Goal: Check status: Check status

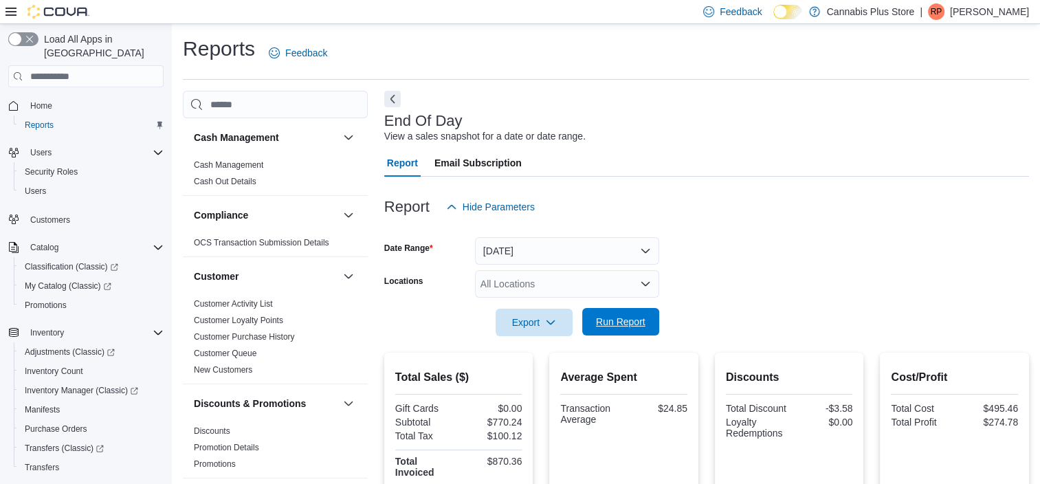
scroll to position [802, 0]
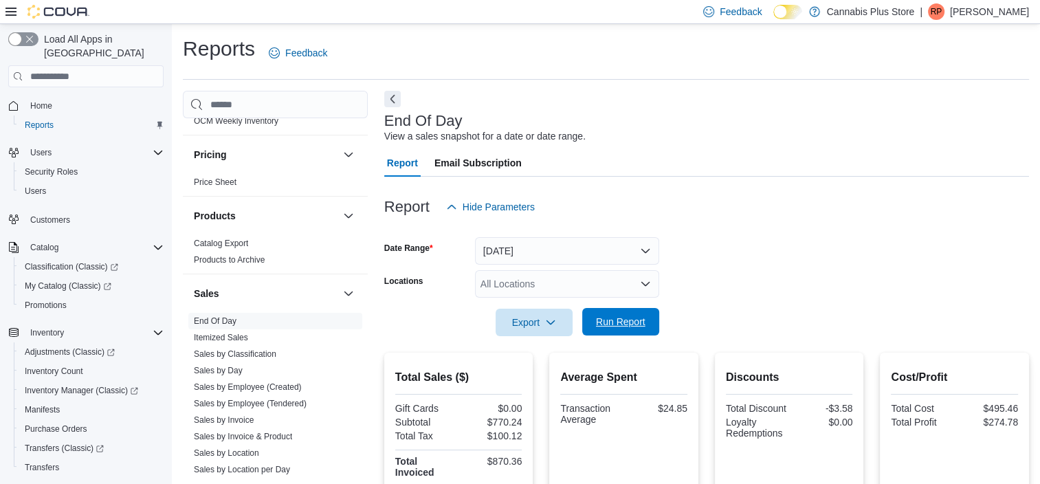
click at [624, 316] on span "Run Report" at bounding box center [620, 322] width 49 height 14
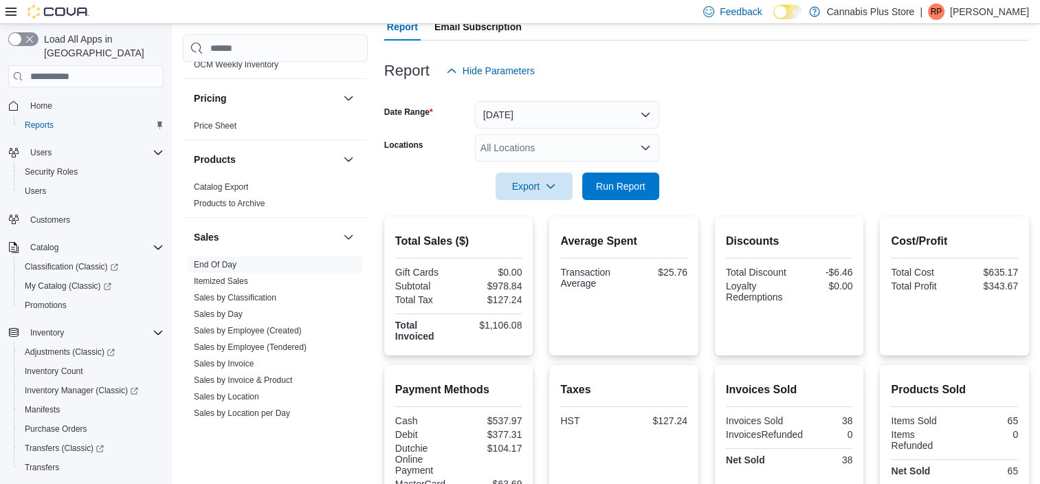
scroll to position [135, 0]
click at [642, 143] on icon "Open list of options" at bounding box center [645, 148] width 11 height 11
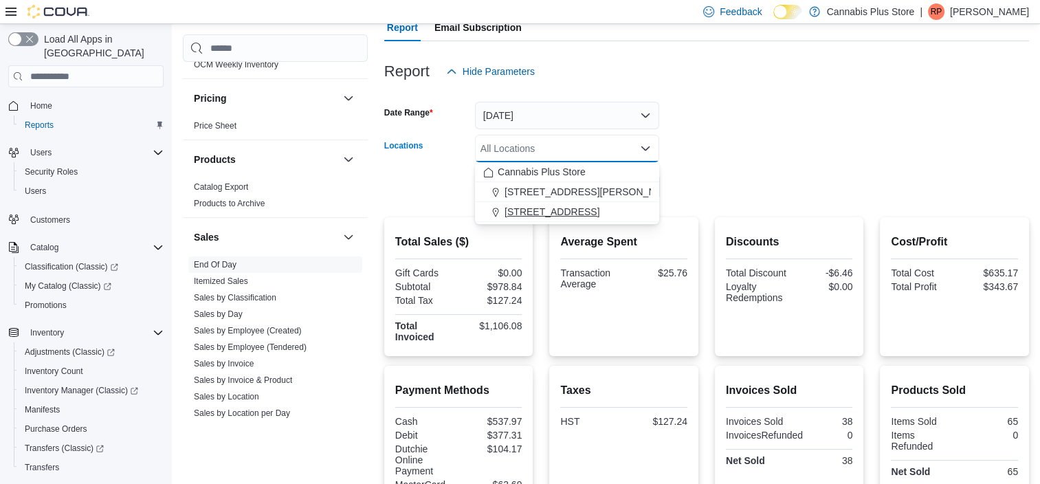
click at [526, 209] on span "[STREET_ADDRESS]" at bounding box center [551, 212] width 95 height 14
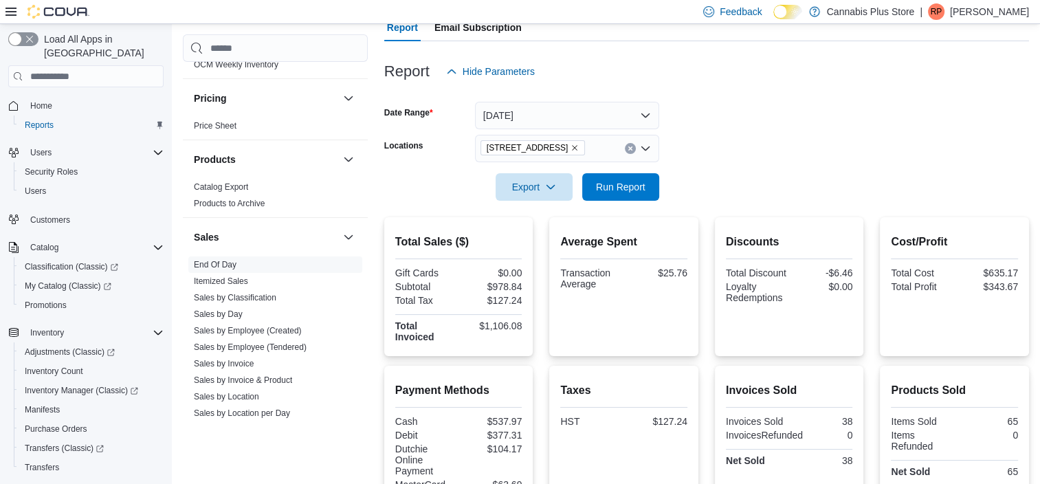
click at [744, 162] on div at bounding box center [706, 167] width 645 height 11
click at [613, 182] on span "Run Report" at bounding box center [620, 186] width 49 height 14
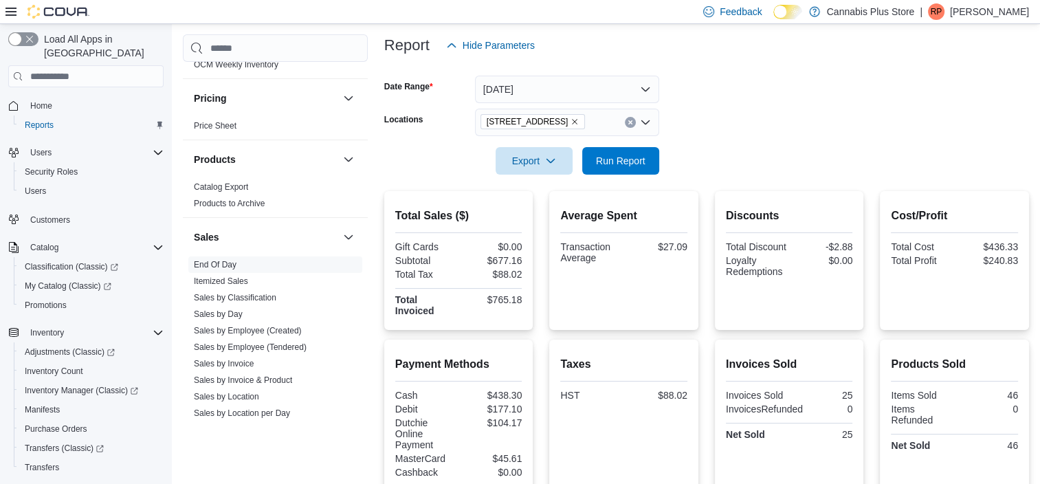
scroll to position [146, 0]
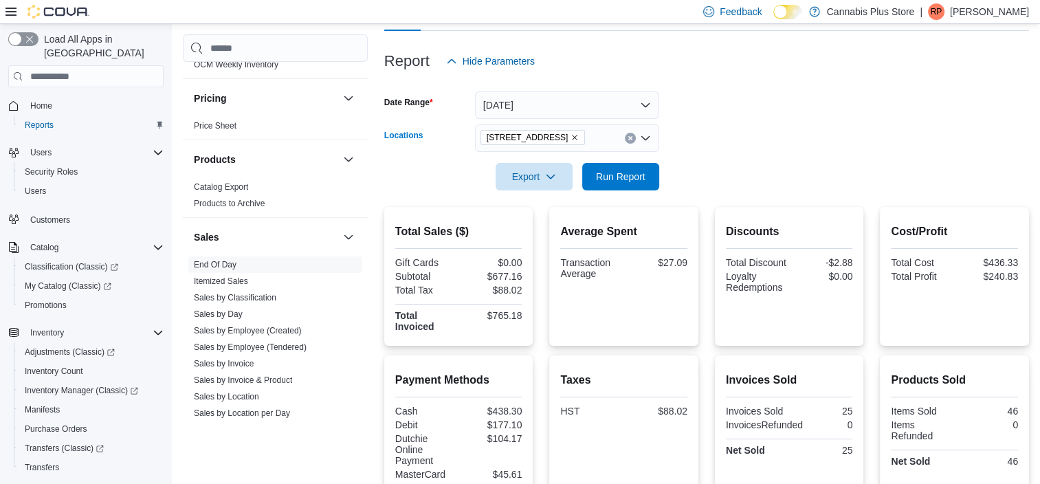
click at [643, 135] on icon "Open list of options" at bounding box center [645, 138] width 11 height 11
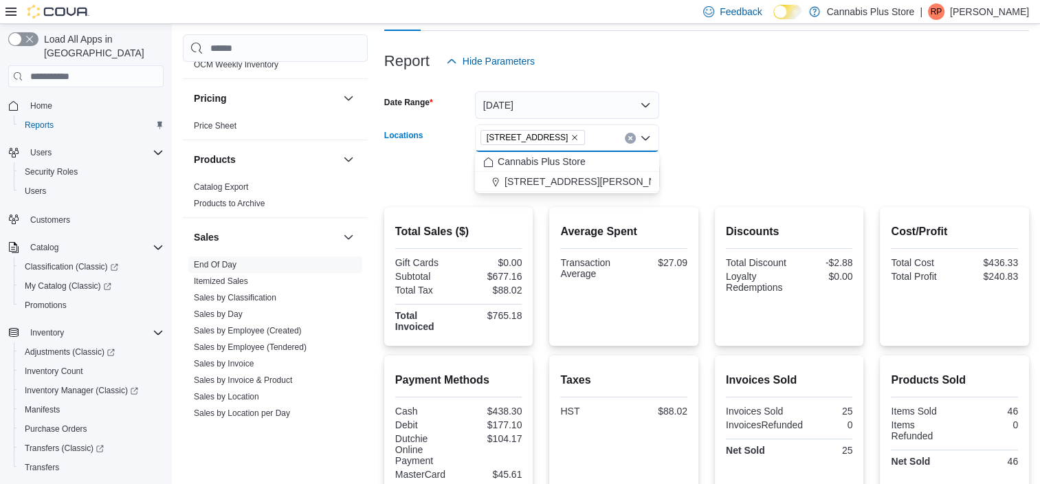
click at [627, 135] on icon "Clear input" at bounding box center [629, 137] width 5 height 5
click at [569, 173] on button "[STREET_ADDRESS][PERSON_NAME]" at bounding box center [567, 182] width 184 height 20
click at [745, 110] on form "Date Range [DATE] Locations [STREET_ADDRESS][PERSON_NAME] Combo box. Selected. …" at bounding box center [706, 132] width 645 height 115
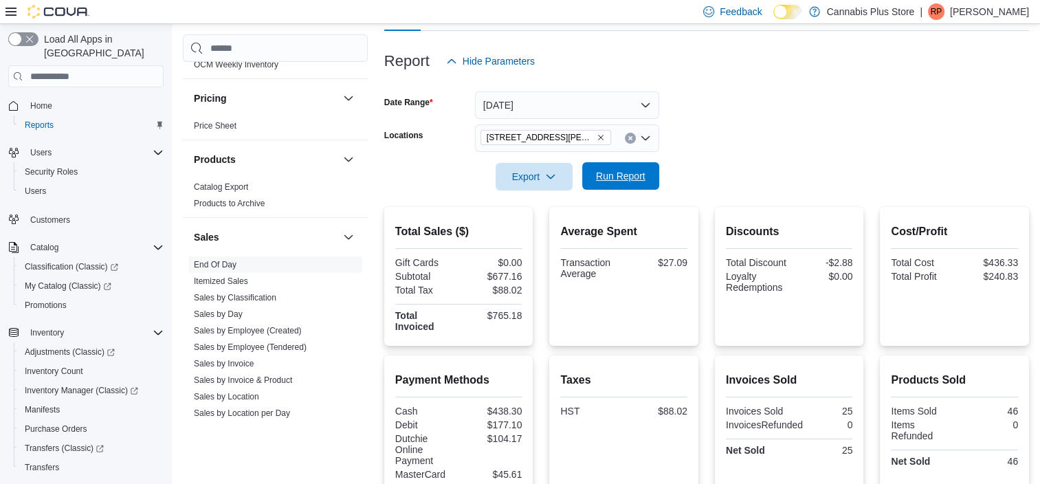
click at [611, 176] on span "Run Report" at bounding box center [620, 176] width 49 height 14
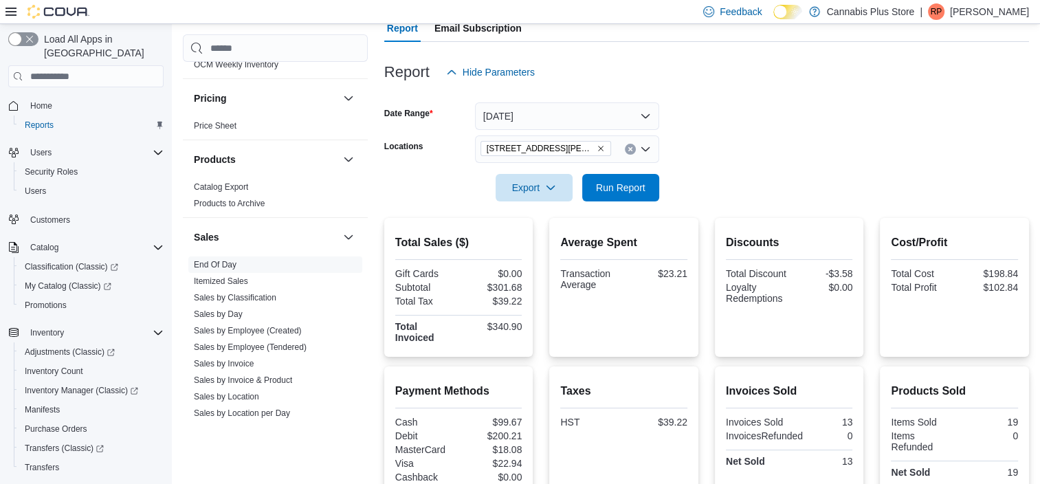
scroll to position [71, 0]
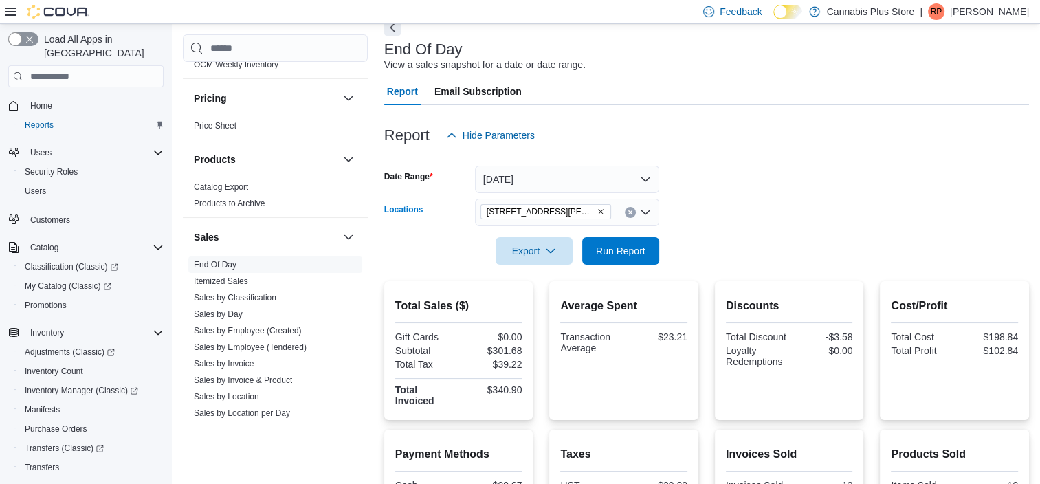
click at [630, 212] on icon "Clear input" at bounding box center [629, 212] width 3 height 3
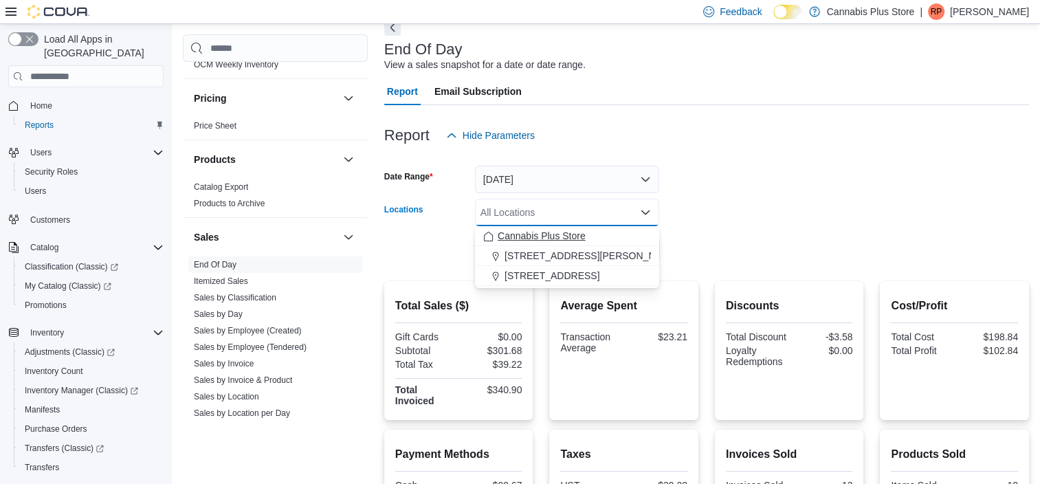
click at [553, 230] on span "Cannabis Plus Store" at bounding box center [542, 236] width 88 height 14
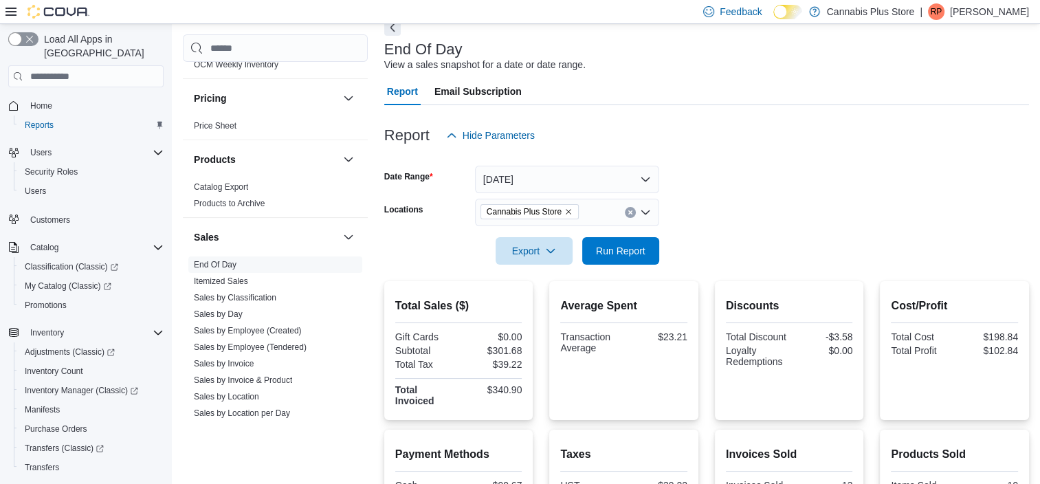
click at [784, 118] on div at bounding box center [706, 113] width 645 height 16
click at [638, 249] on span "Run Report" at bounding box center [620, 250] width 49 height 14
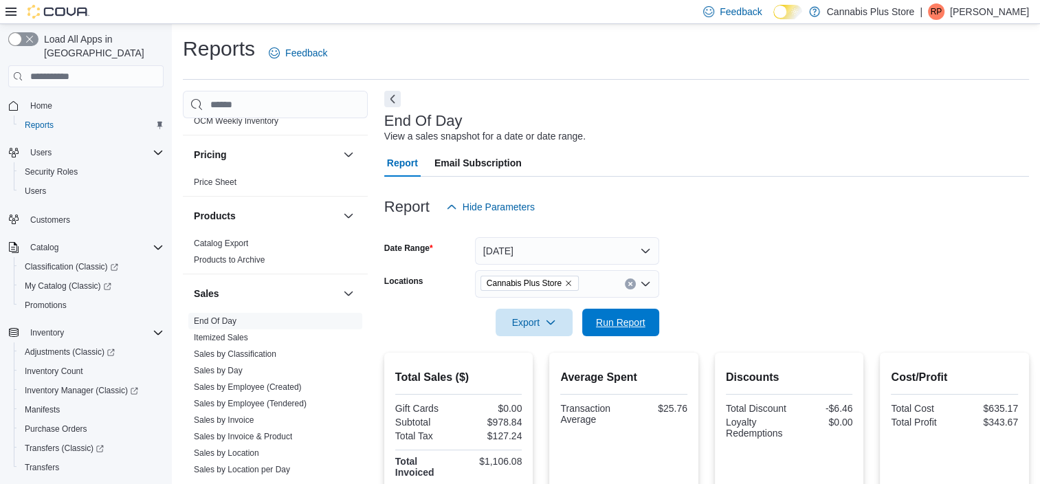
drag, startPoint x: 646, startPoint y: 326, endPoint x: 700, endPoint y: 296, distance: 61.6
click at [646, 326] on span "Run Report" at bounding box center [620, 322] width 60 height 27
